Goal: Transaction & Acquisition: Book appointment/travel/reservation

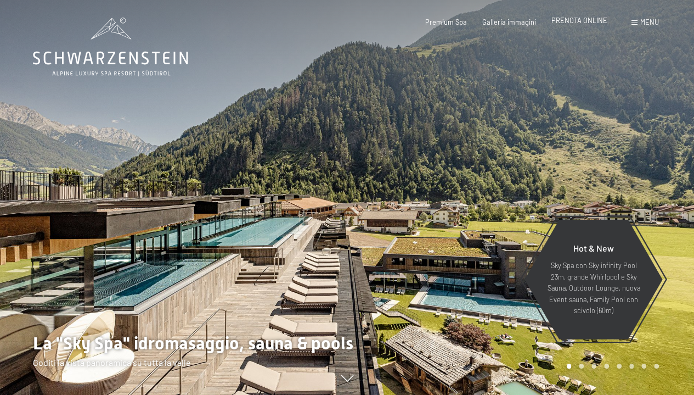
click at [584, 21] on span "PRENOTA ONLINE" at bounding box center [580, 20] width 56 height 9
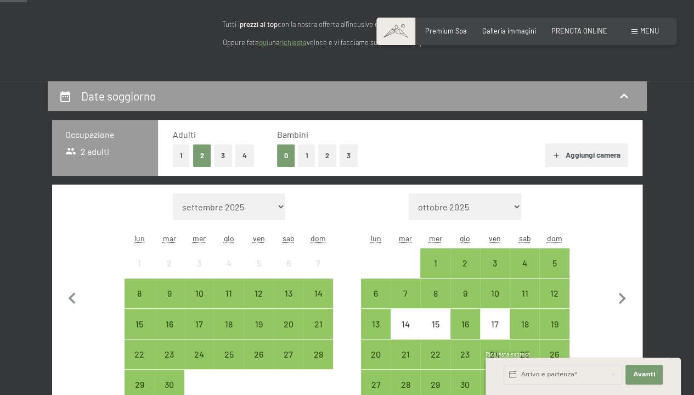
scroll to position [165, 0]
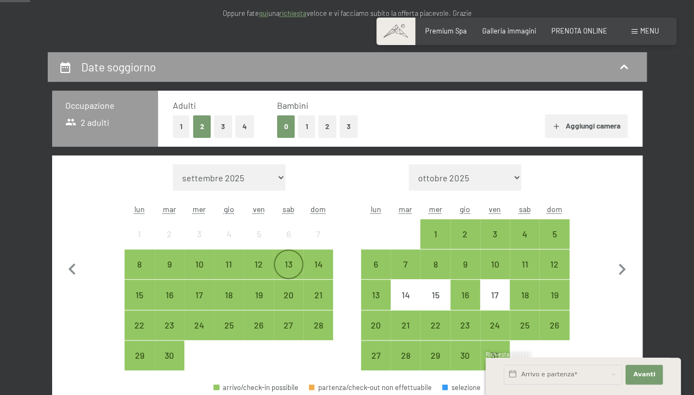
click at [283, 265] on div "13" at bounding box center [288, 273] width 27 height 27
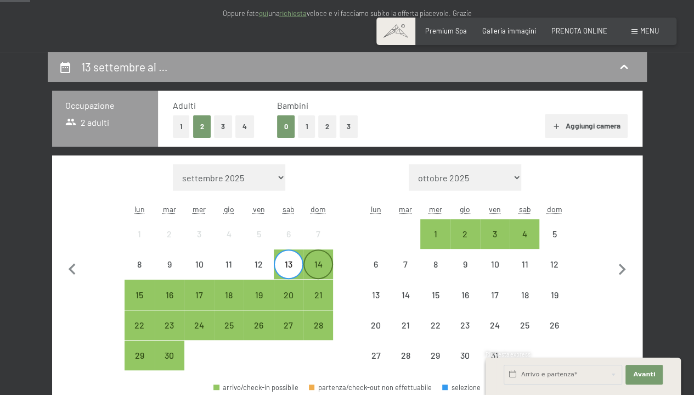
click at [320, 266] on div "14" at bounding box center [318, 273] width 27 height 27
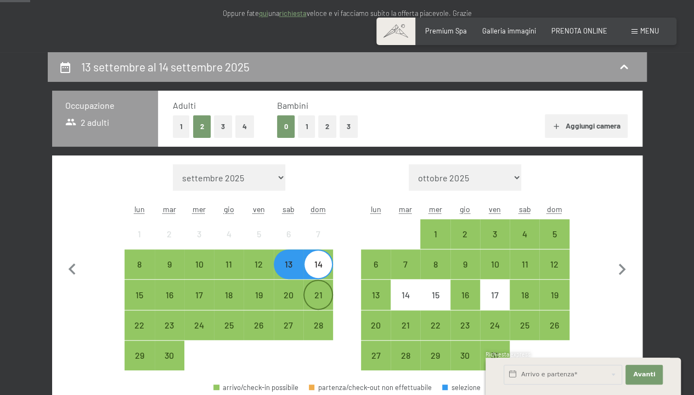
scroll to position [274, 0]
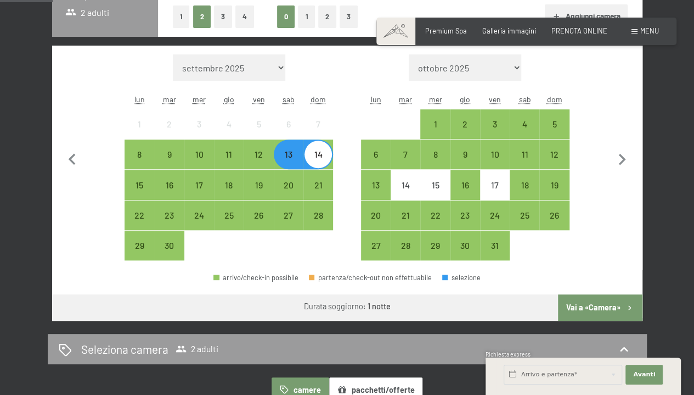
click at [609, 307] on button "Vai a «Camera»" at bounding box center [600, 307] width 84 height 26
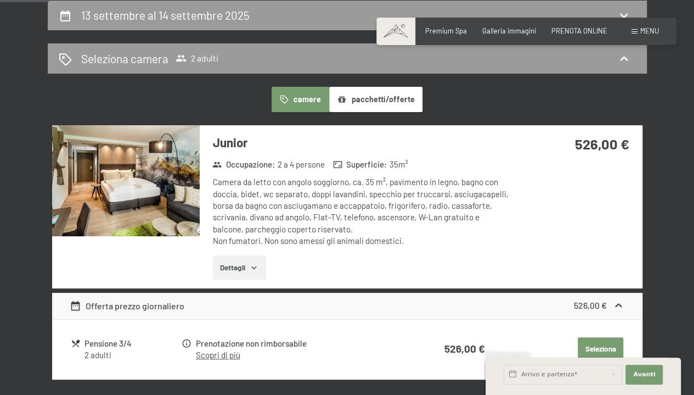
scroll to position [271, 0]
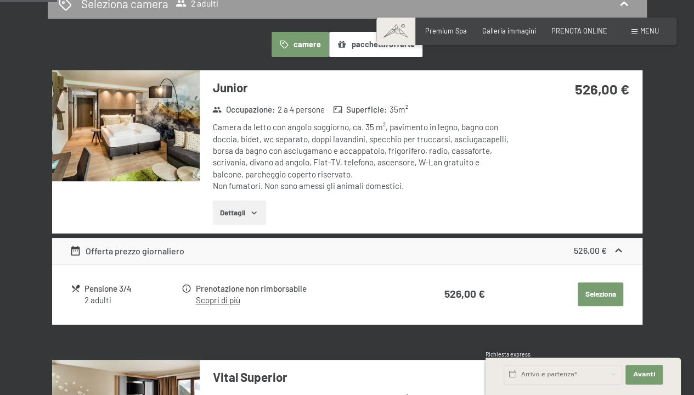
click at [246, 214] on button "Dettagli" at bounding box center [239, 212] width 53 height 24
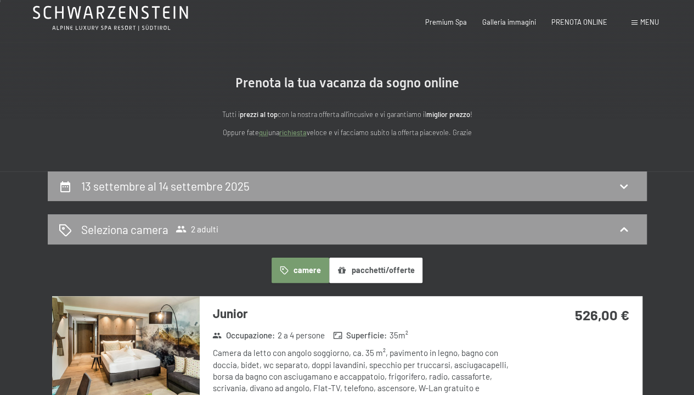
scroll to position [0, 0]
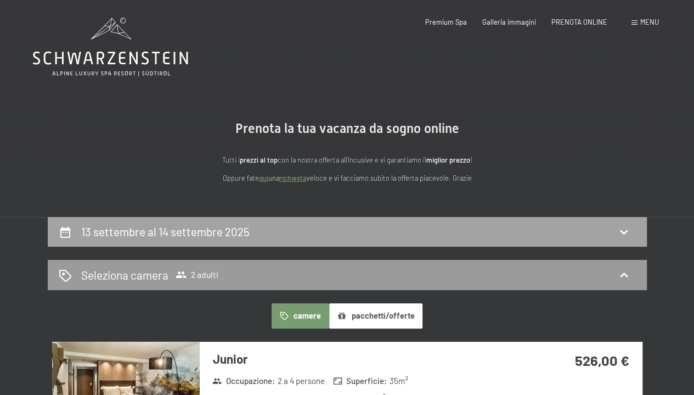
click at [201, 234] on h2 "13 settembre al 14 settembre 2025" at bounding box center [165, 232] width 169 height 14
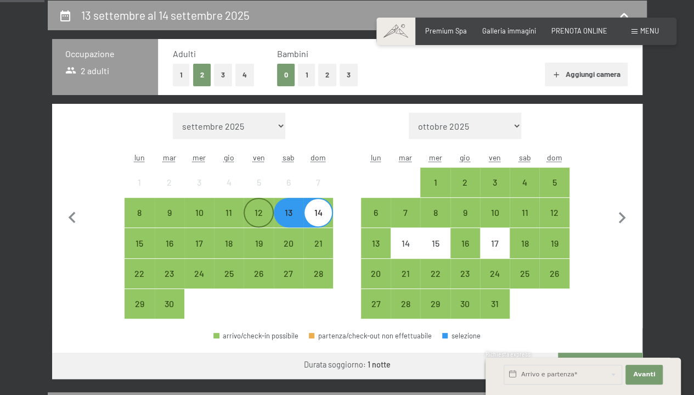
click at [260, 212] on div "12" at bounding box center [258, 221] width 27 height 27
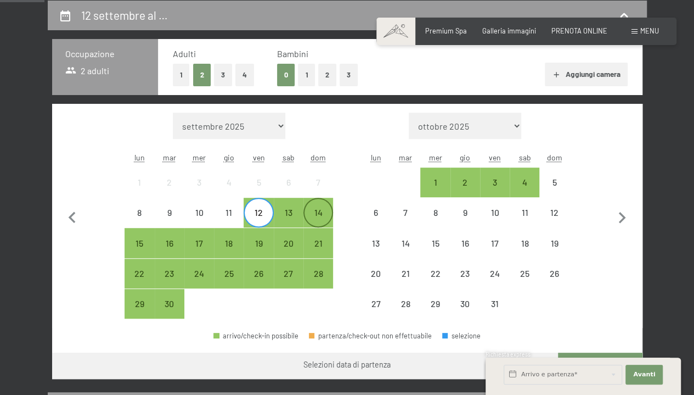
click at [320, 211] on div "14" at bounding box center [318, 221] width 27 height 27
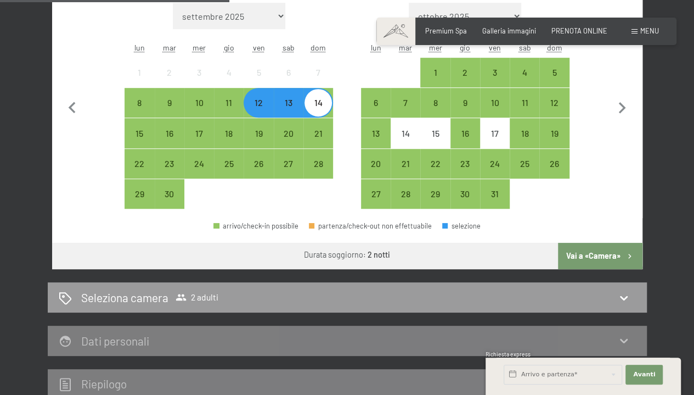
click at [631, 263] on button "Vai a «Camera»" at bounding box center [600, 256] width 84 height 26
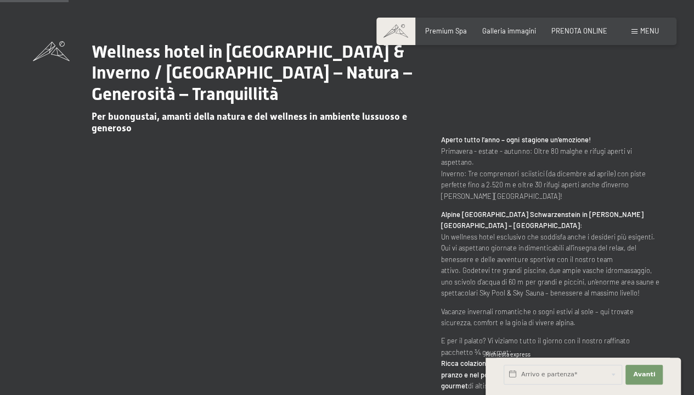
scroll to position [439, 0]
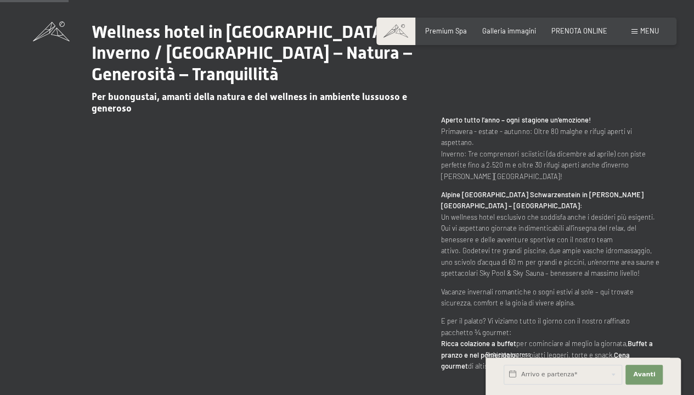
click at [575, 36] on div "Prenotazione Richiesta Premium Spa Galleria immagini PRENOTA ONLINE Menu DE IT …" at bounding box center [526, 31] width 265 height 10
click at [580, 33] on span "PRENOTA ONLINE" at bounding box center [580, 29] width 56 height 9
